Goal: Information Seeking & Learning: Learn about a topic

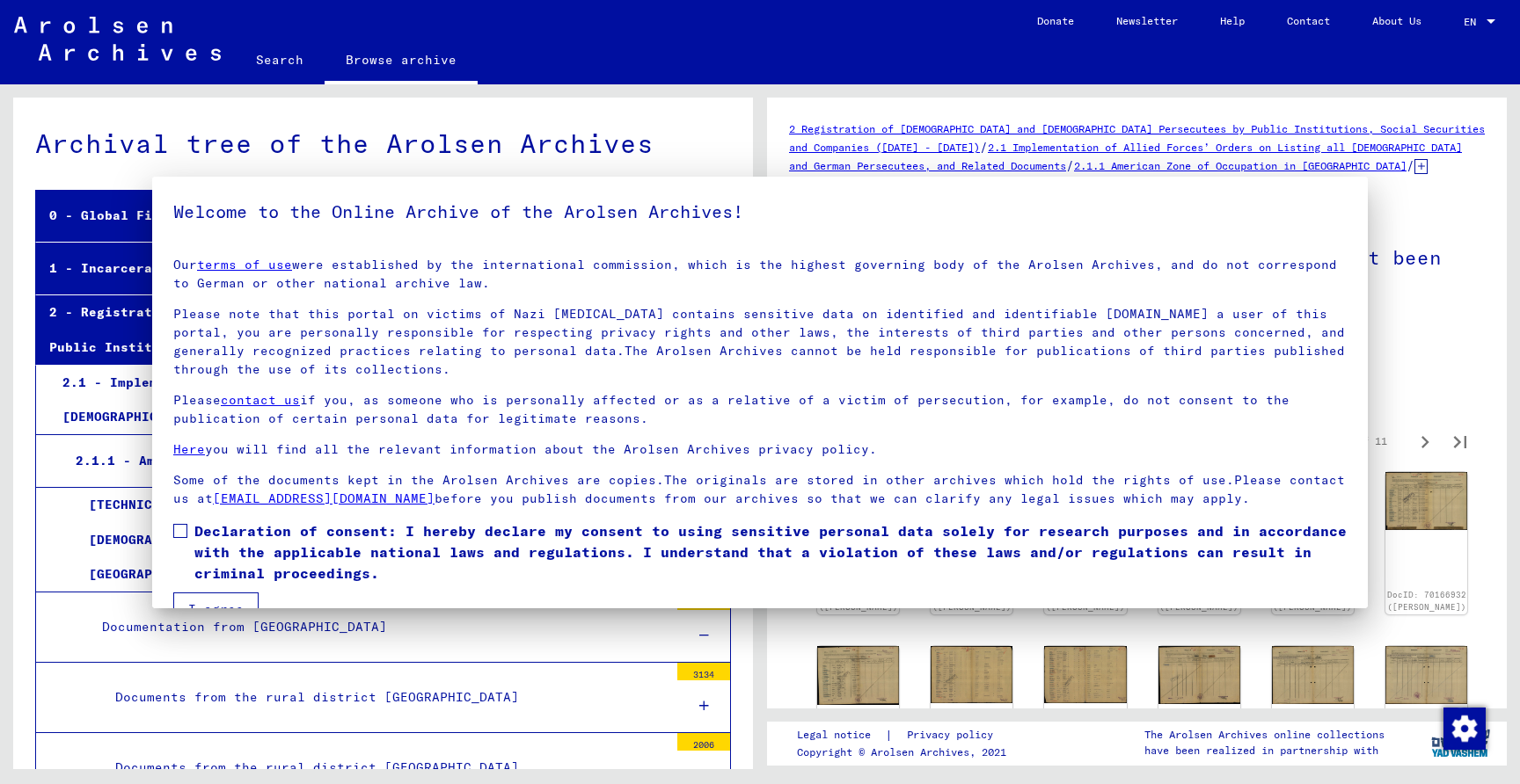
scroll to position [10387, 0]
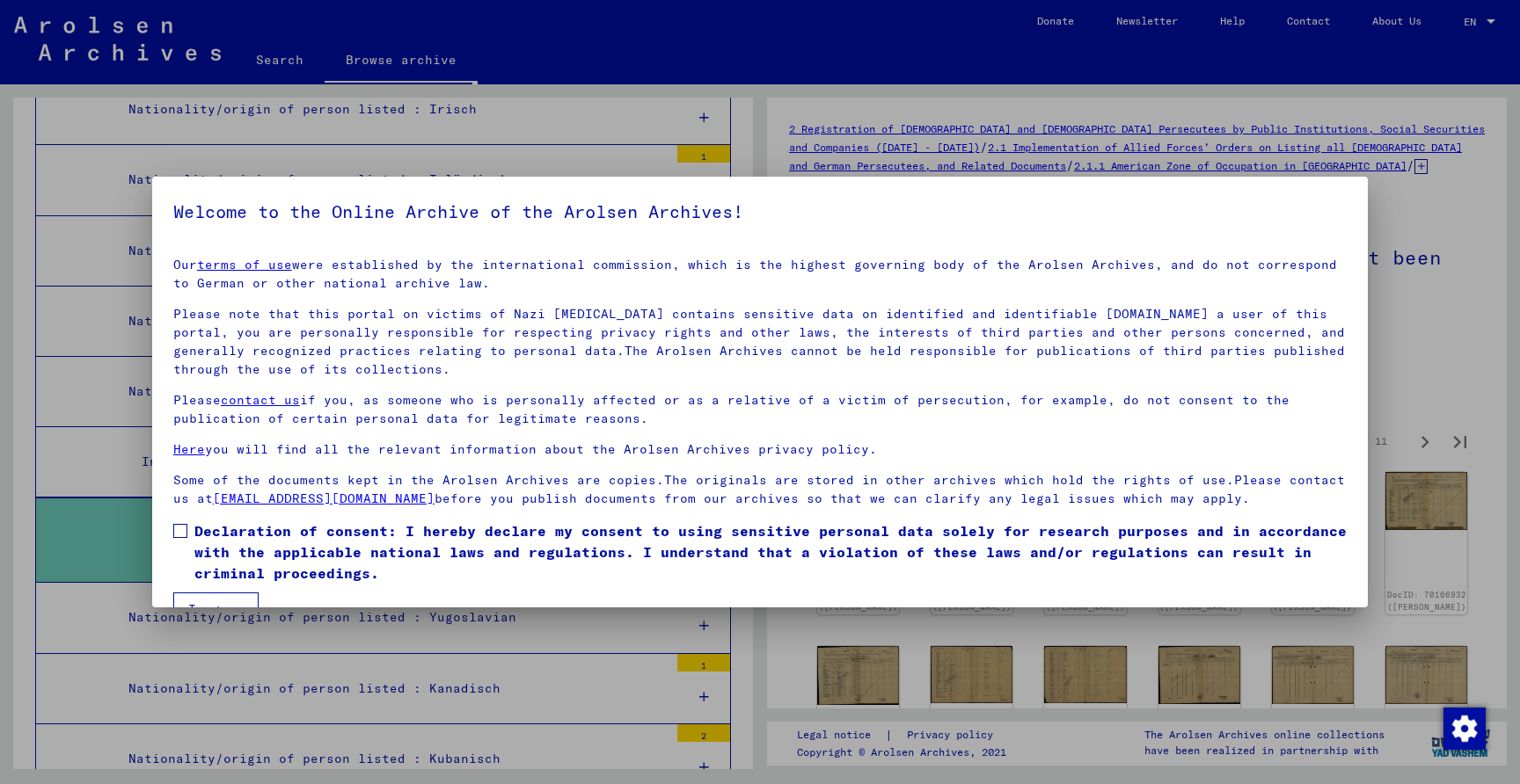
drag, startPoint x: 190, startPoint y: 533, endPoint x: 192, endPoint y: 556, distance: 23.1
click at [190, 533] on label "Declaration of consent: I hereby declare my consent to using sensitive personal…" at bounding box center [760, 552] width 1173 height 63
drag, startPoint x: 192, startPoint y: 601, endPoint x: 229, endPoint y: 603, distance: 37.1
click at [192, 601] on button "I agree" at bounding box center [216, 610] width 85 height 34
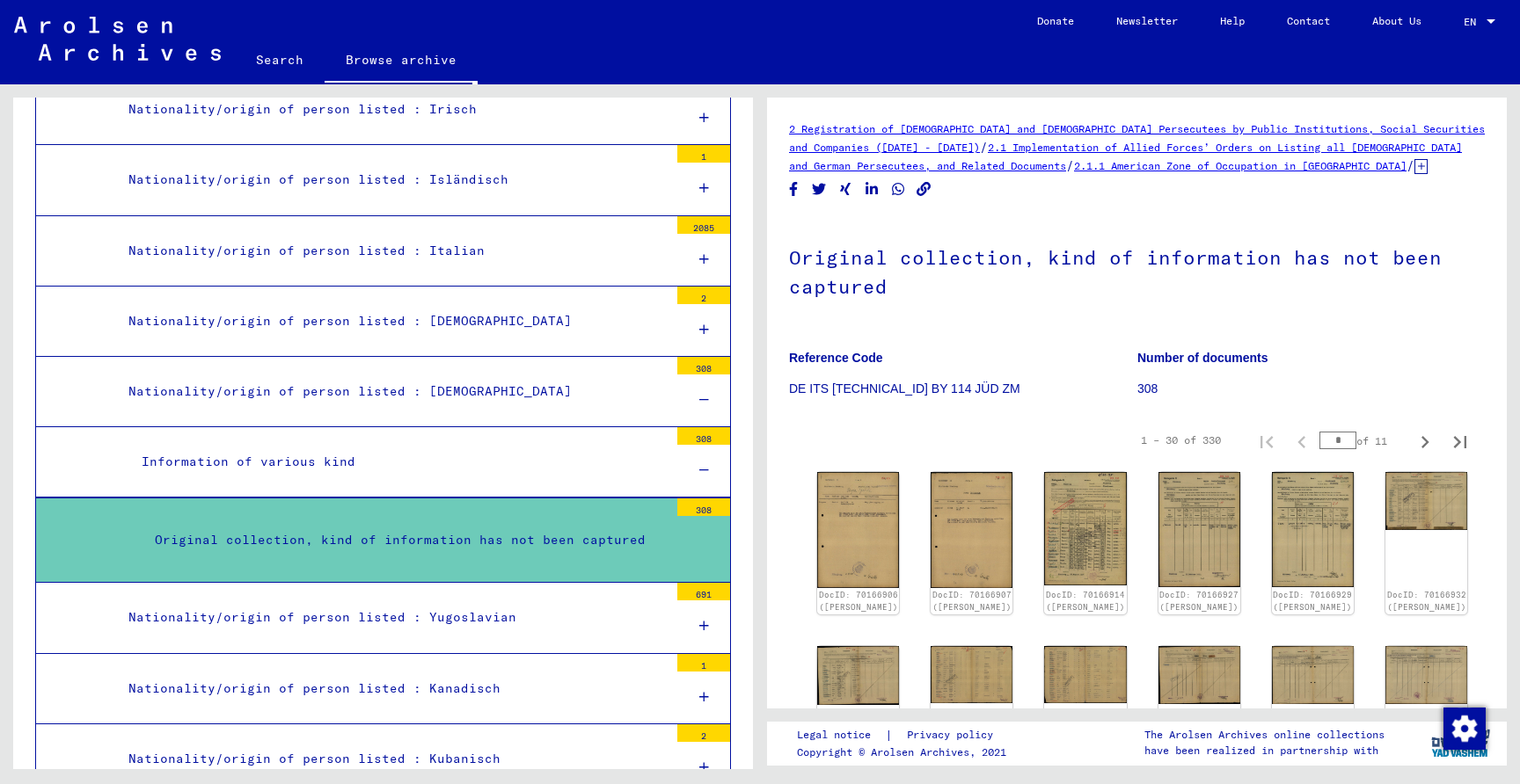
scroll to position [2, 0]
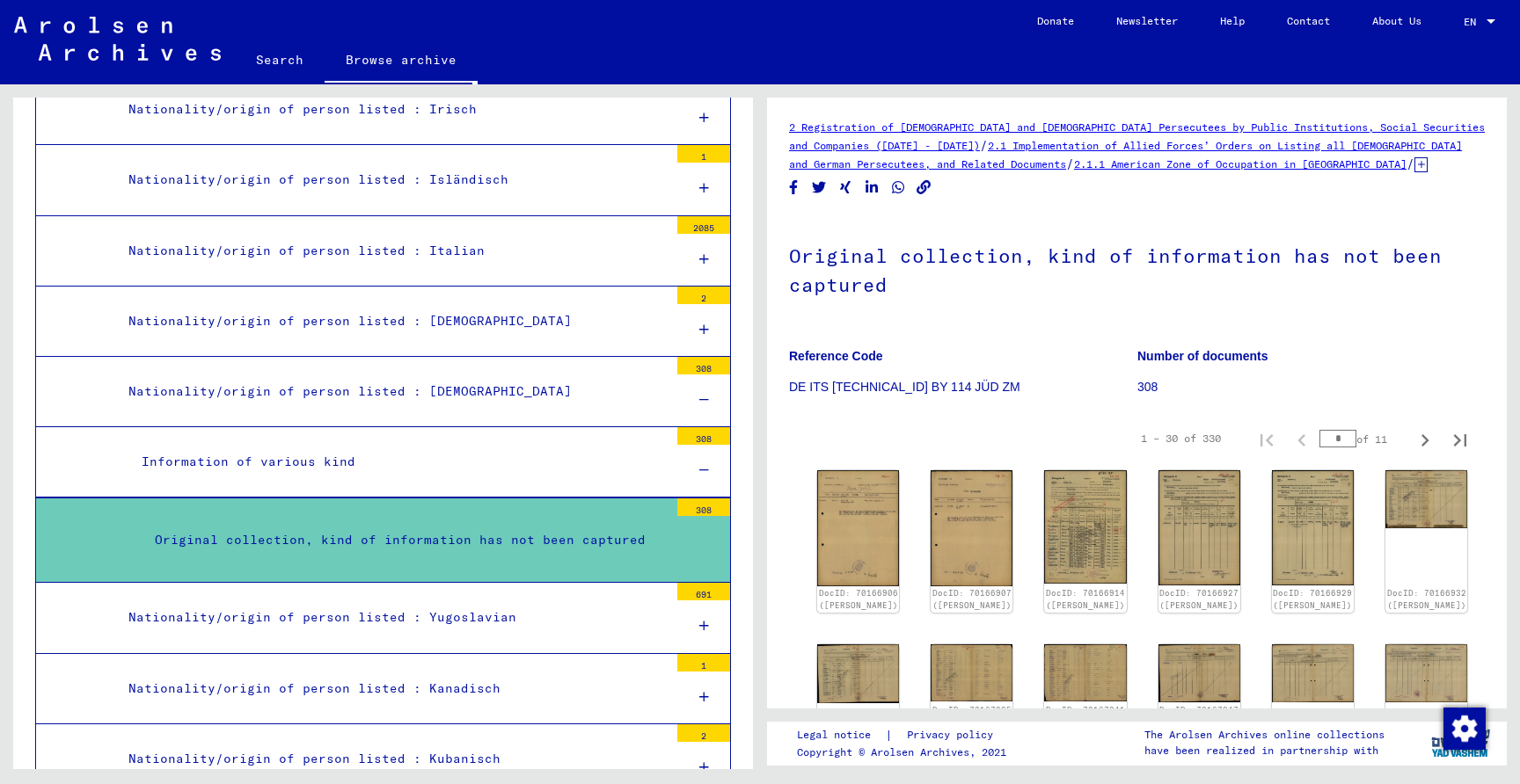
click at [962, 382] on p "DE ITS [TECHNICAL_ID] BY 114 JÜD ZM" at bounding box center [963, 387] width 348 height 19
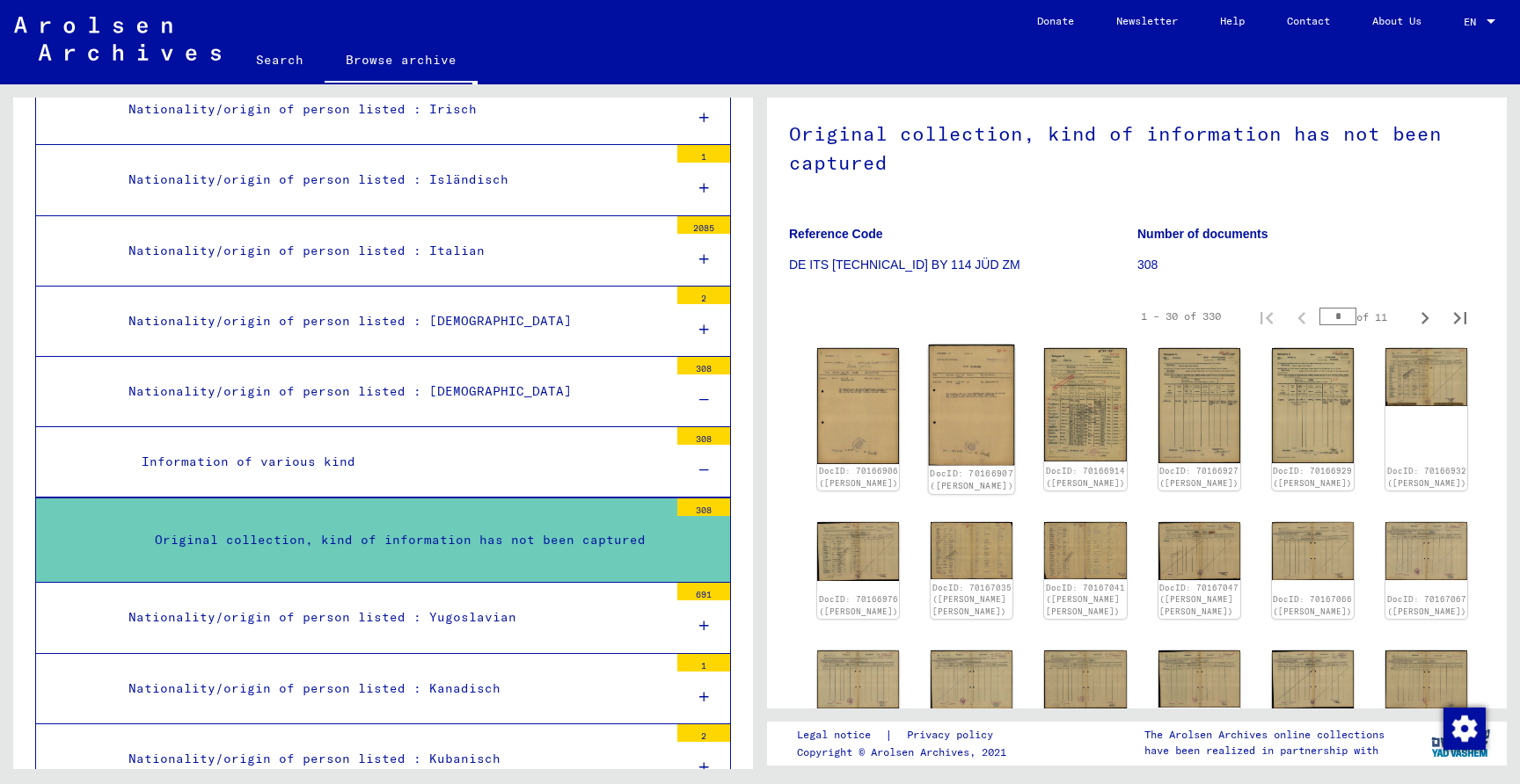
scroll to position [125, 0]
click at [865, 416] on img at bounding box center [858, 404] width 86 height 122
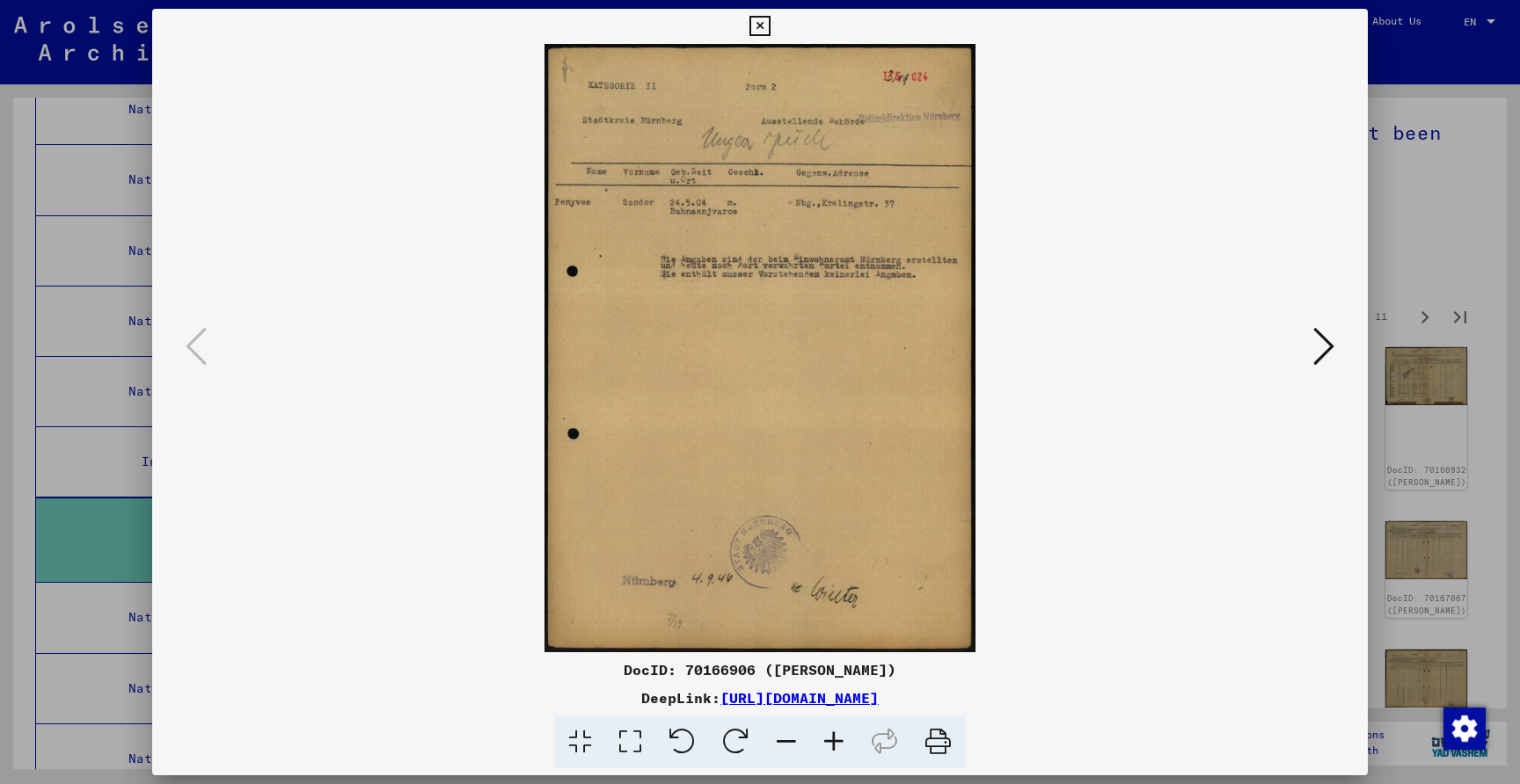
click at [1319, 349] on icon at bounding box center [1323, 346] width 21 height 43
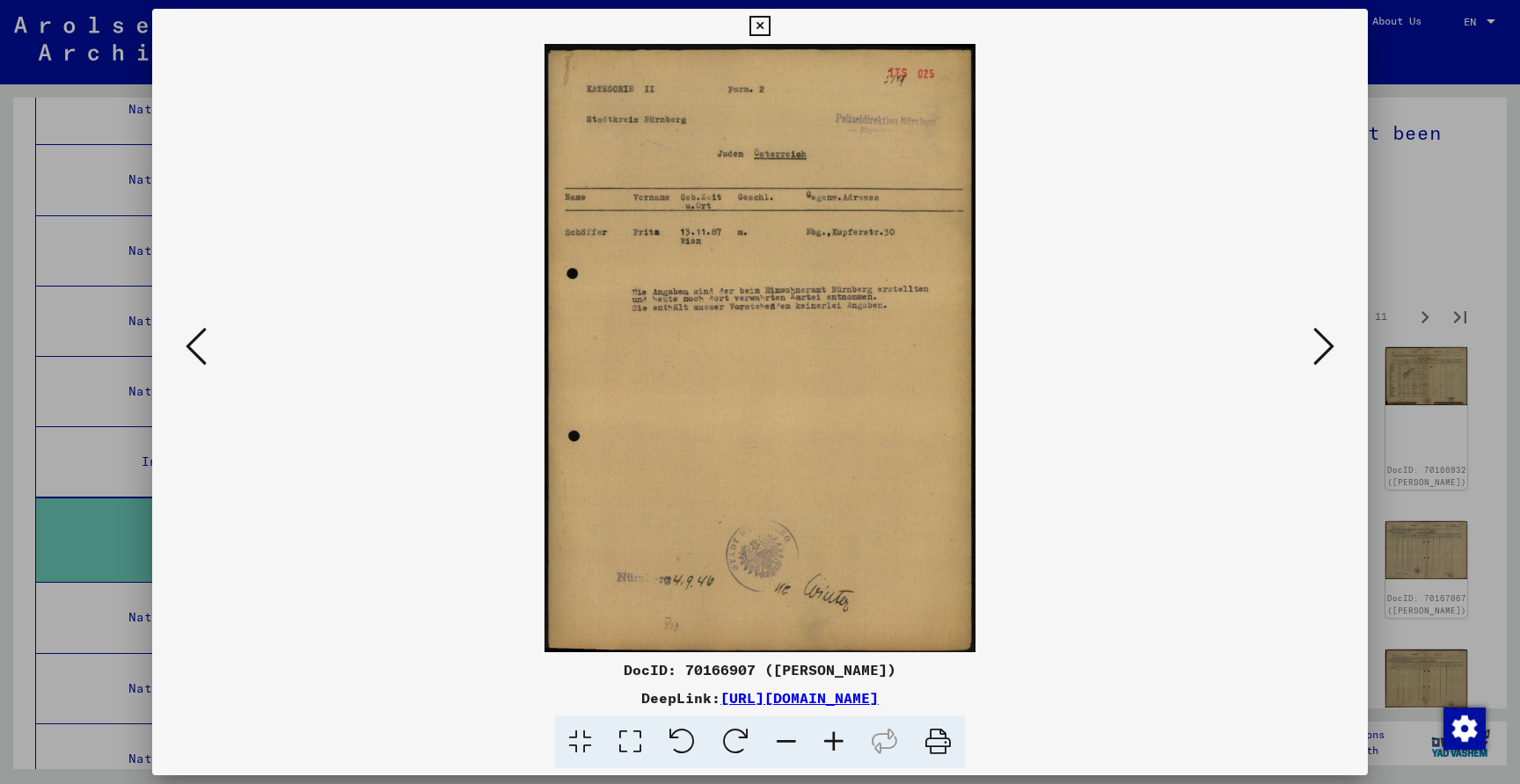
click at [1319, 349] on icon at bounding box center [1323, 346] width 21 height 43
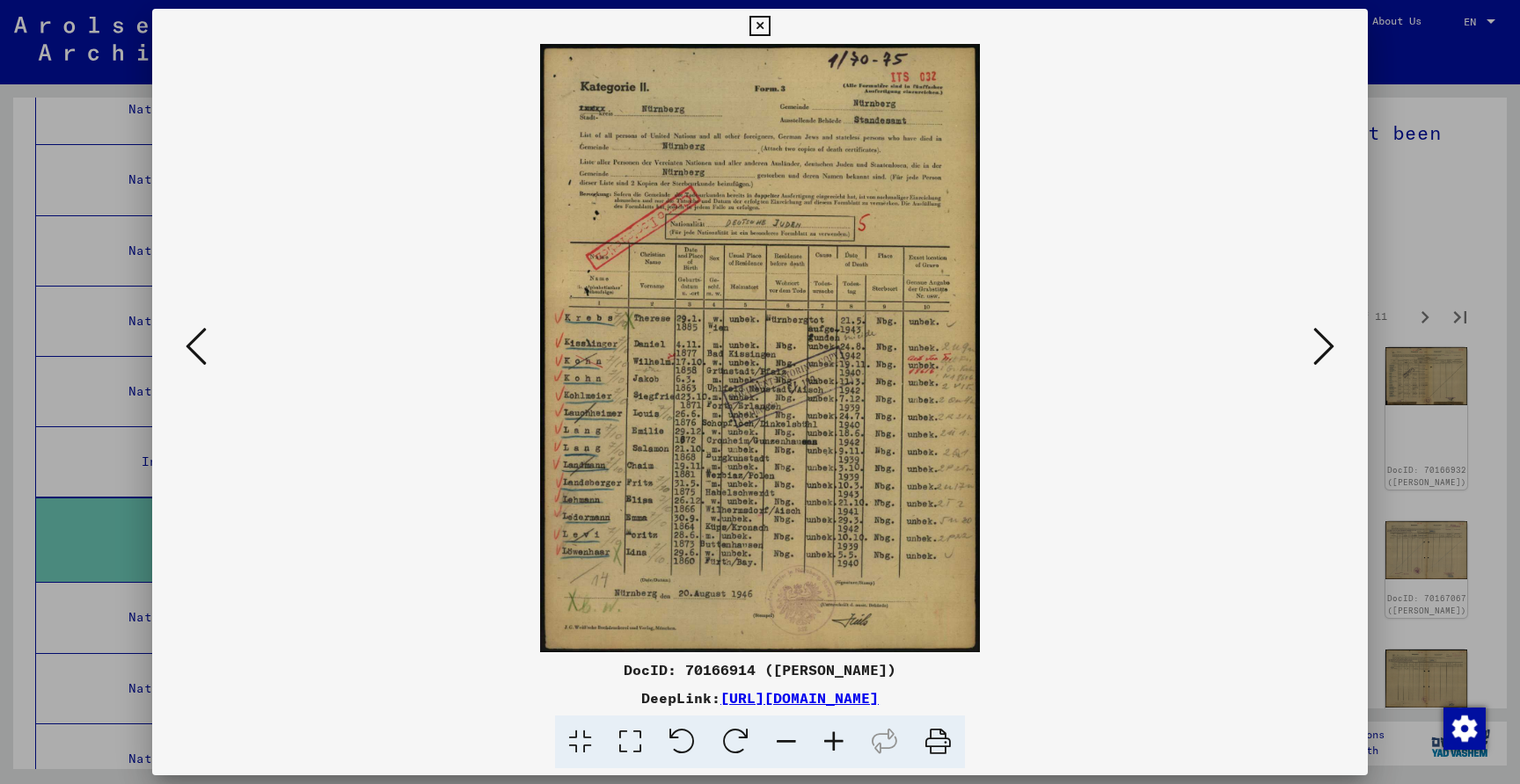
click at [1316, 349] on icon at bounding box center [1323, 346] width 21 height 43
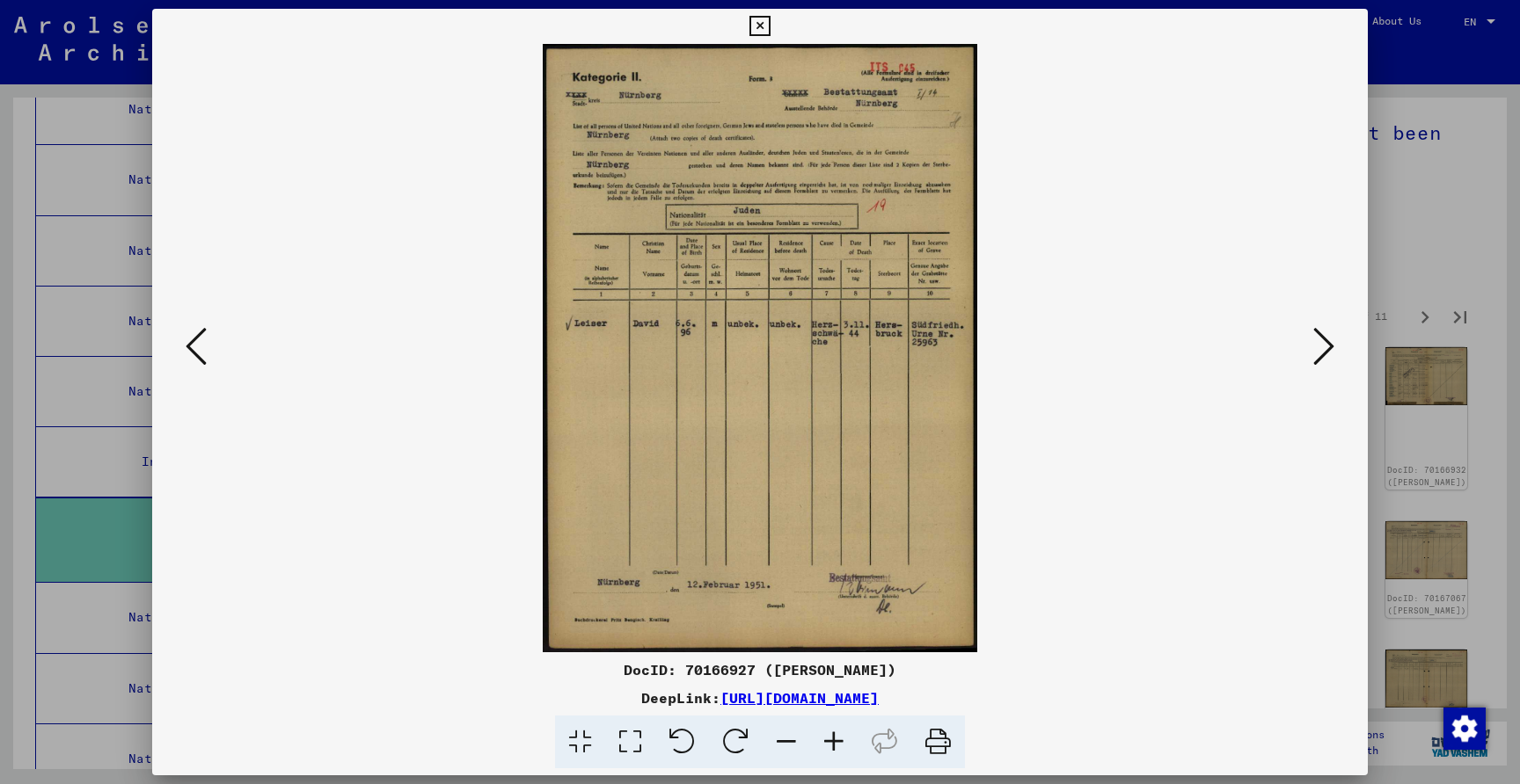
click at [1316, 349] on icon at bounding box center [1323, 346] width 21 height 43
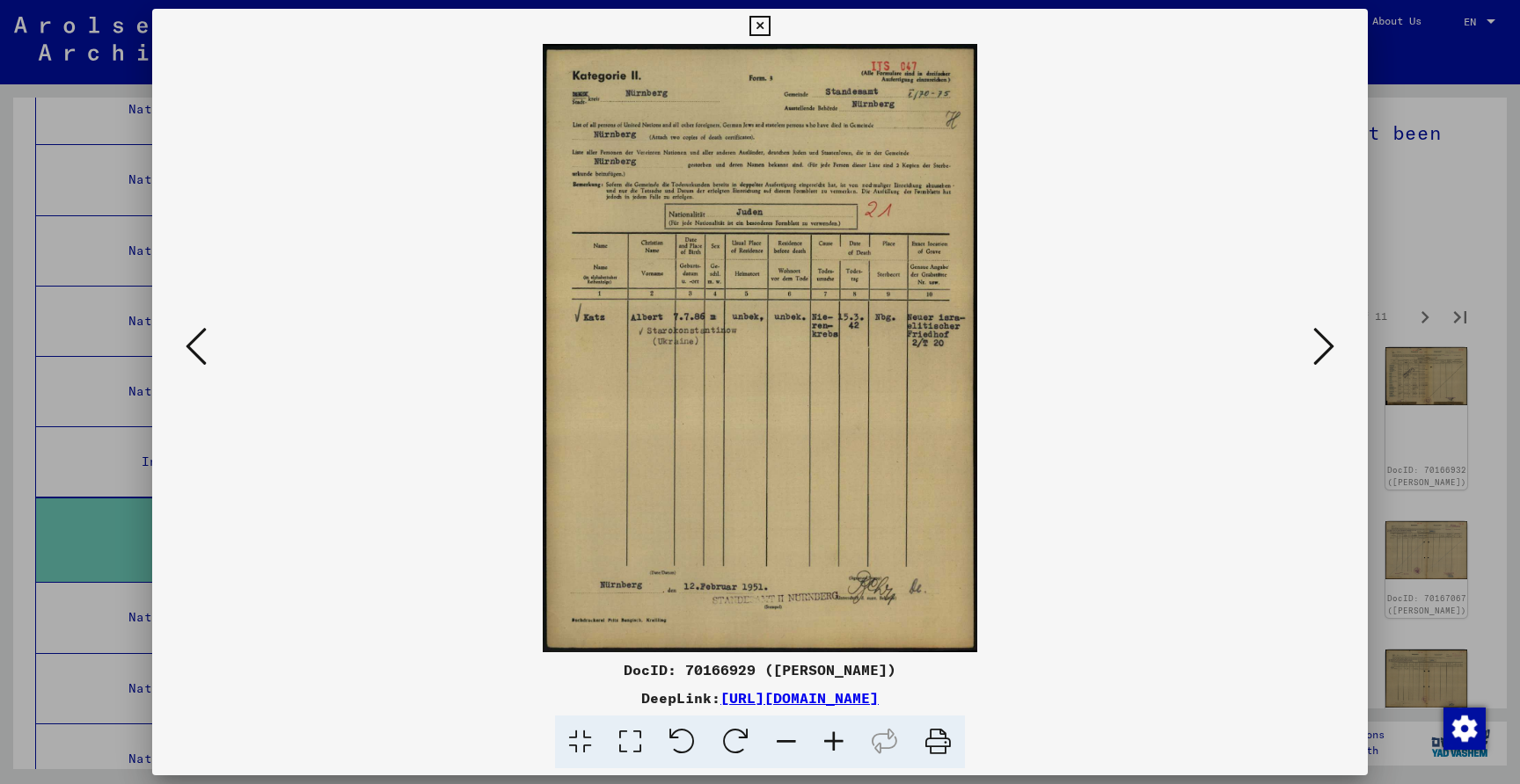
click at [1316, 349] on icon at bounding box center [1323, 346] width 21 height 43
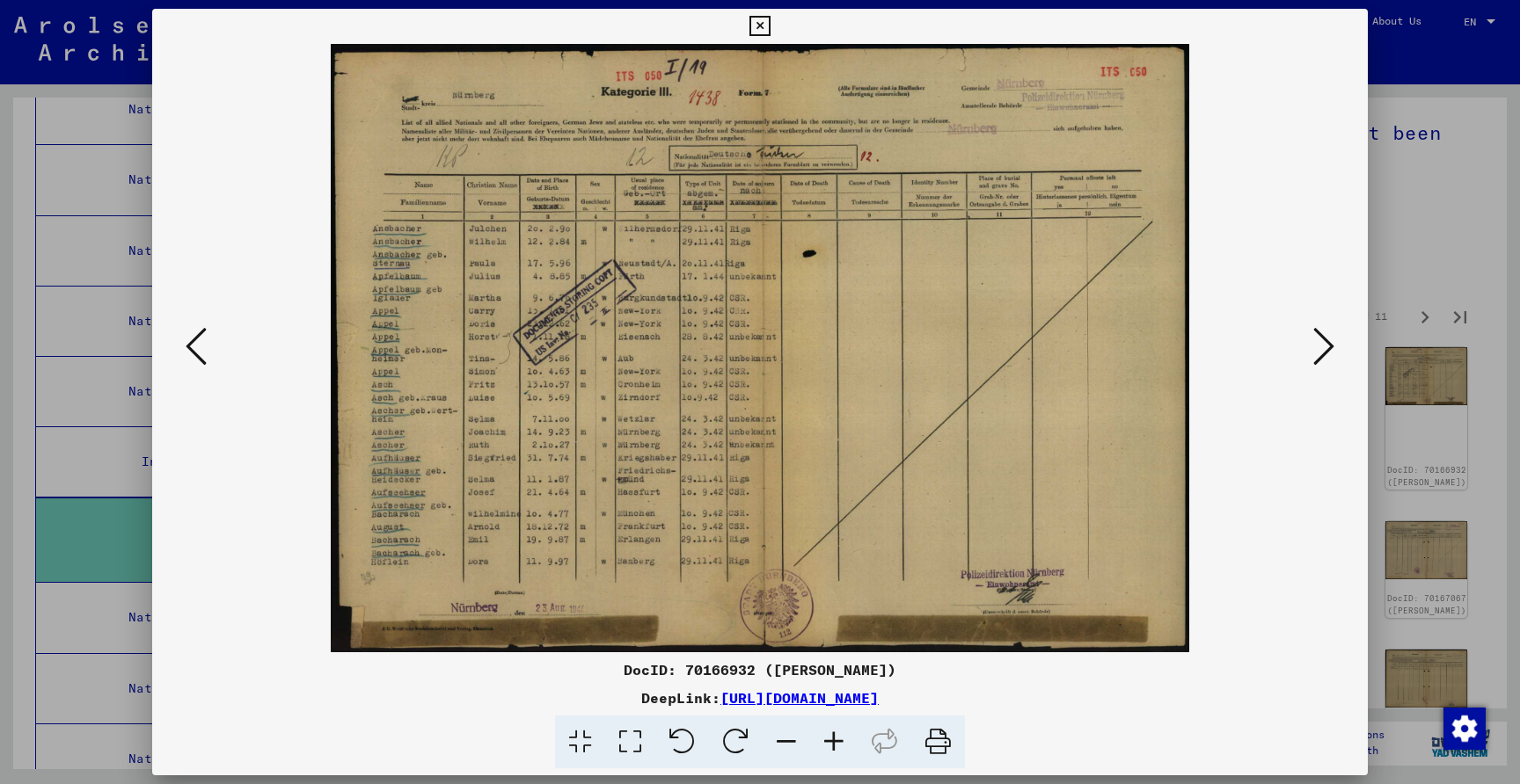
click at [1316, 349] on icon at bounding box center [1323, 346] width 21 height 43
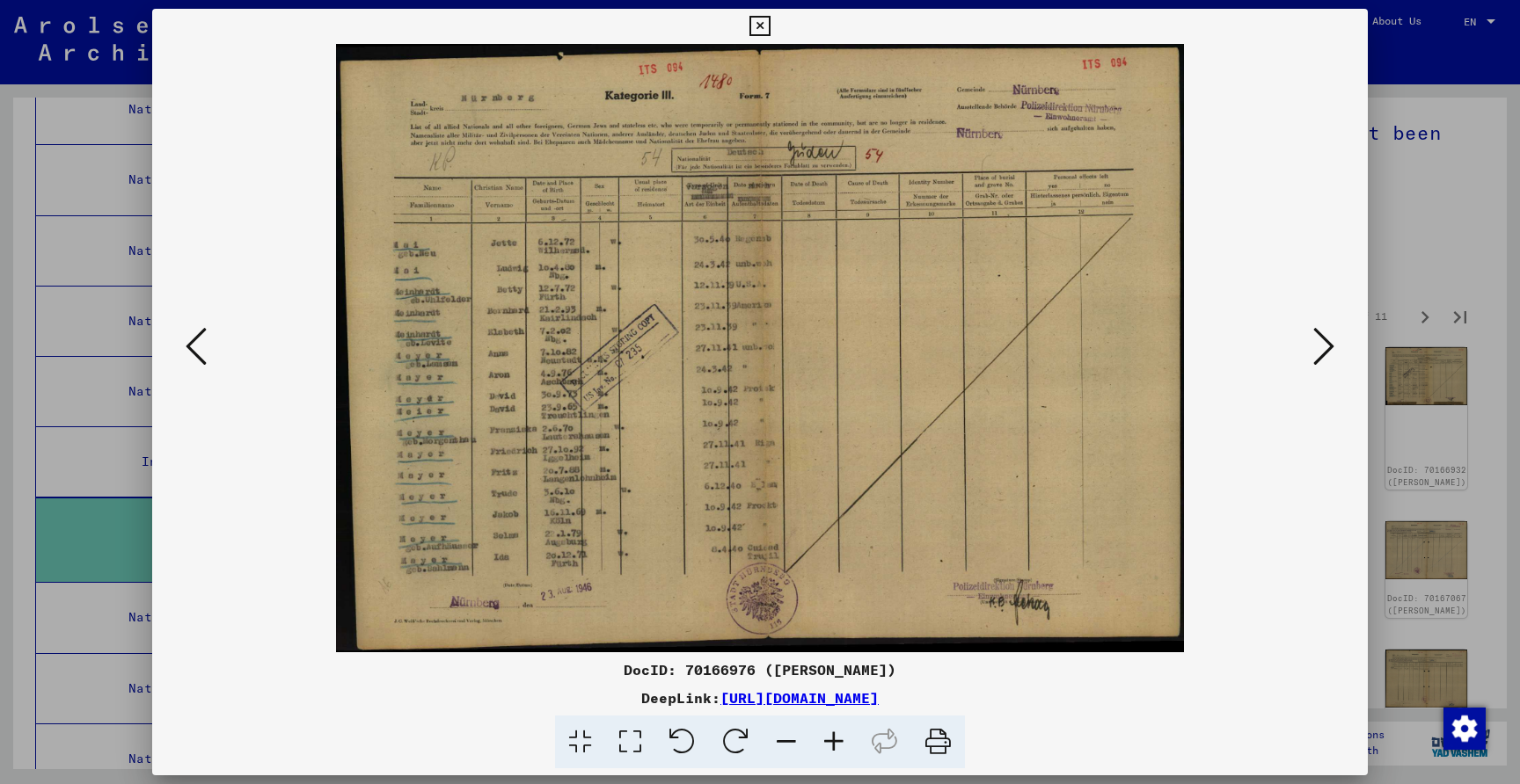
click at [223, 208] on img at bounding box center [760, 347] width 1096 height 609
click at [4, 193] on div at bounding box center [760, 392] width 1520 height 784
